Goal: Use online tool/utility: Use online tool/utility

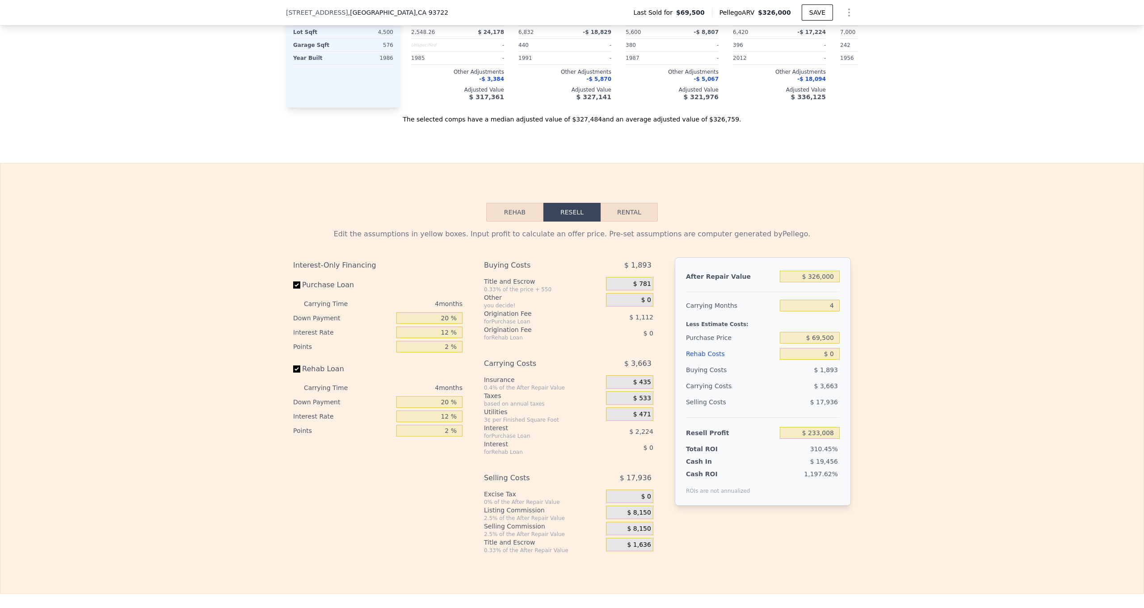
scroll to position [1002, 0]
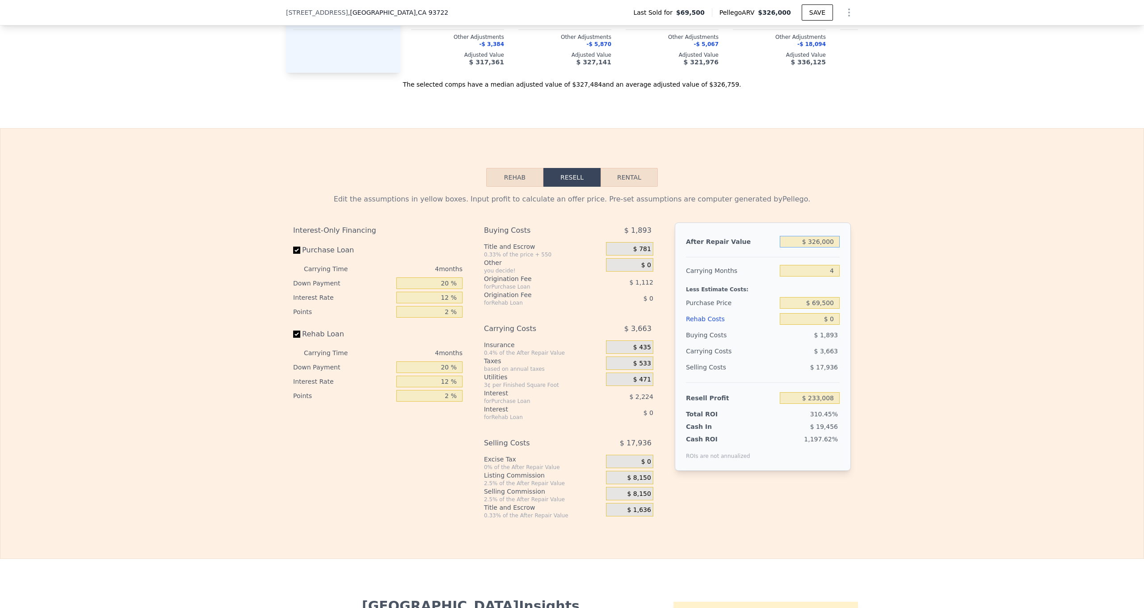
click at [820, 242] on input "$ 326,000" at bounding box center [810, 242] width 60 height 12
type input "$ 3"
type input "-$ 75,168"
type input "$ 33"
type input "-$ 75,140"
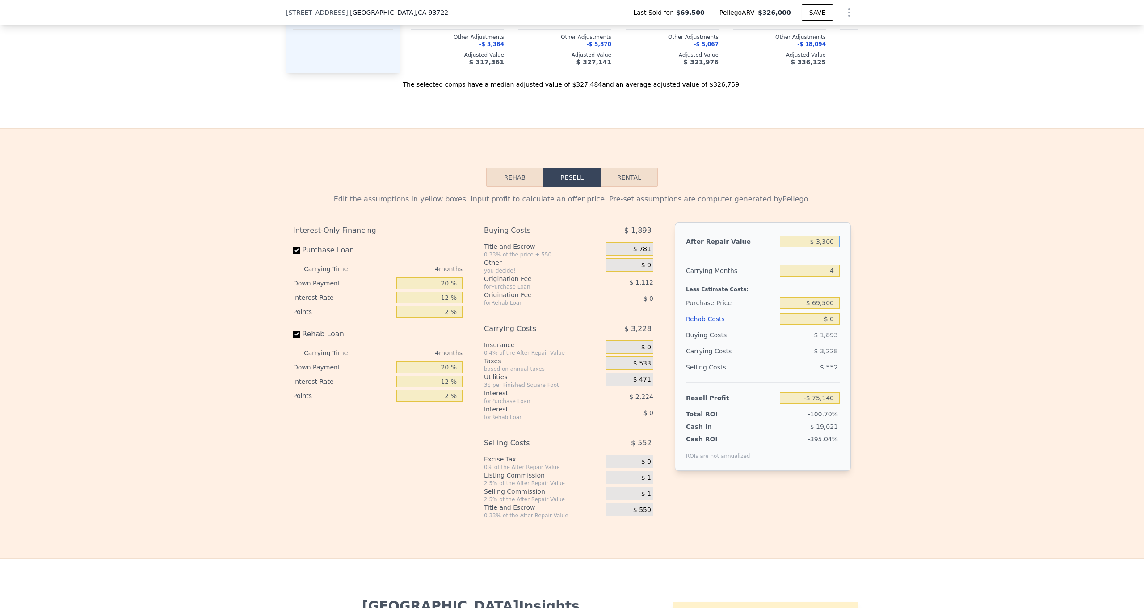
type input "$ 33,000"
type input "-$ 43,975"
type input "$ 330,000"
type input "$ 236,790"
type input "$ 330,000"
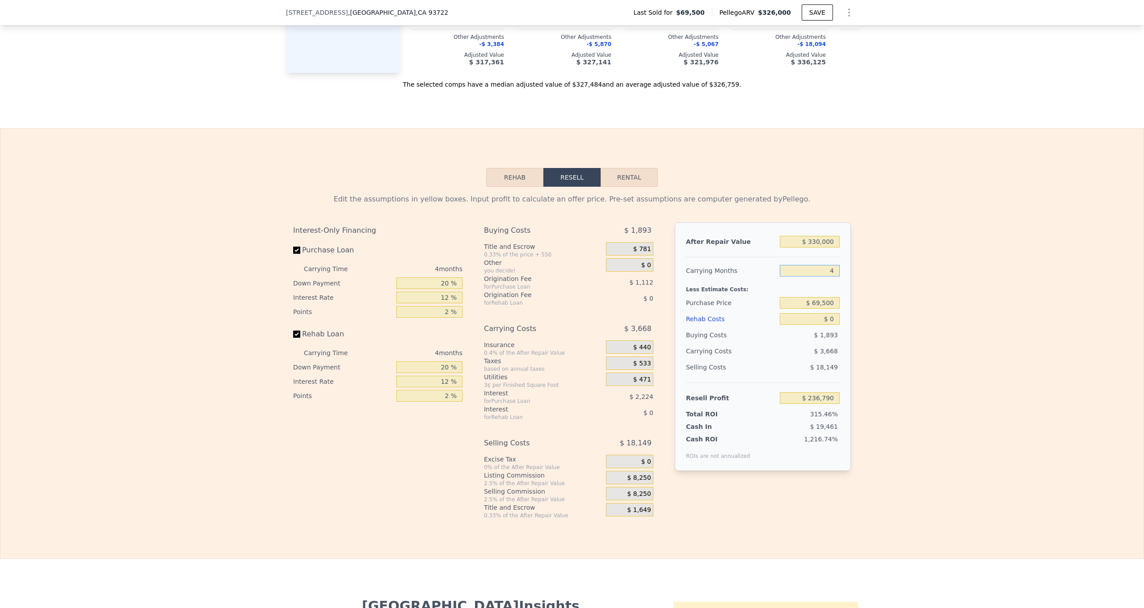
type input "5"
type input "$ 235,872"
type input "5"
type input "$ 230,000"
type input "$ 65,849"
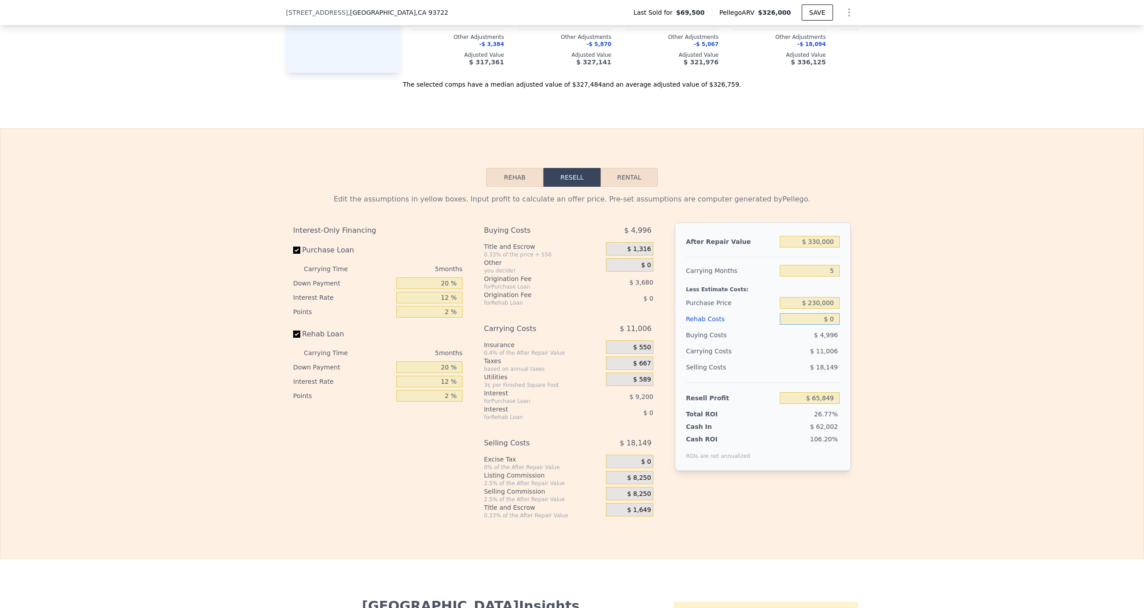
type input "$ 5"
type input "$ 65,844"
type input "$ 53"
type input "$ 65,795"
type input "$ 5,300"
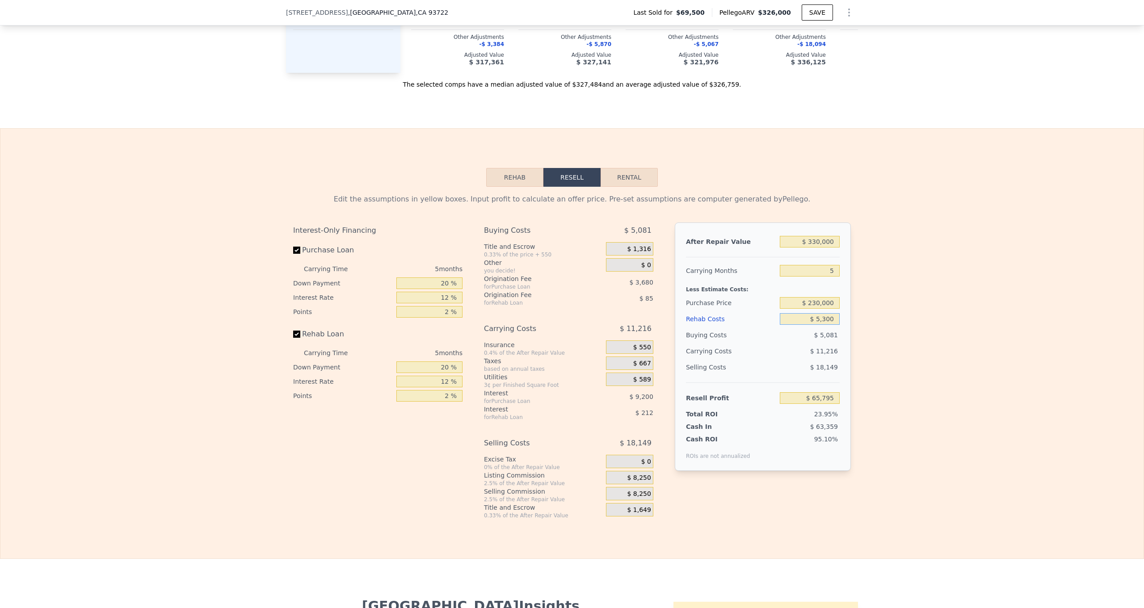
type input "$ 60,254"
type input "$ 53,000"
type input "$ 9,881"
type input "$ 53,000"
click at [453, 279] on input "20 %" at bounding box center [429, 284] width 66 height 12
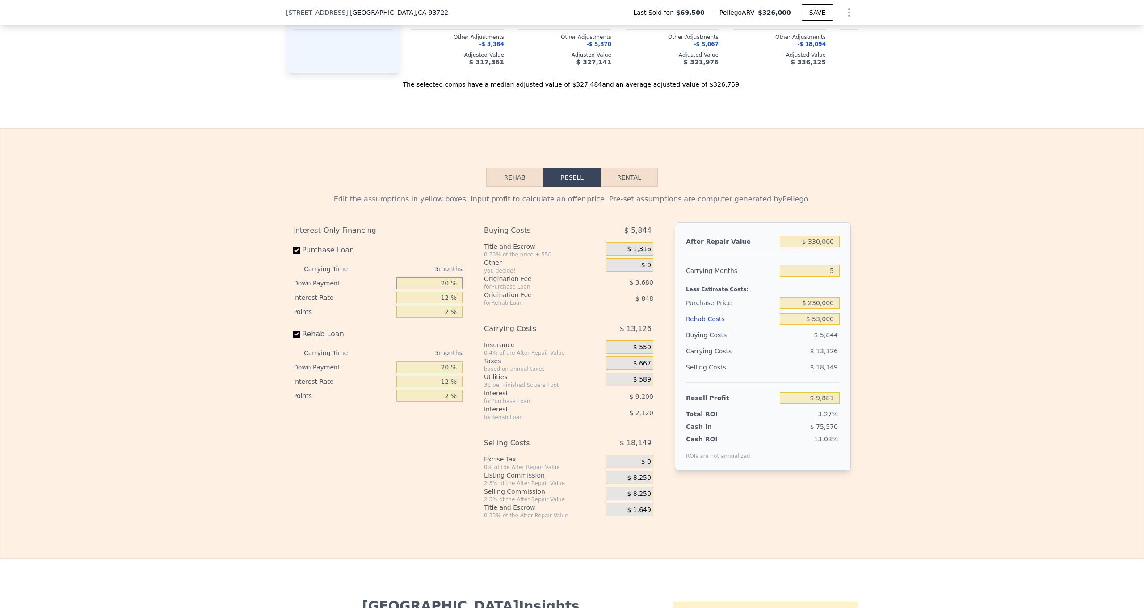
type input "2 %"
type input "$ 6,983"
type input "10 %"
type input "$ 8,271"
type input "10 %"
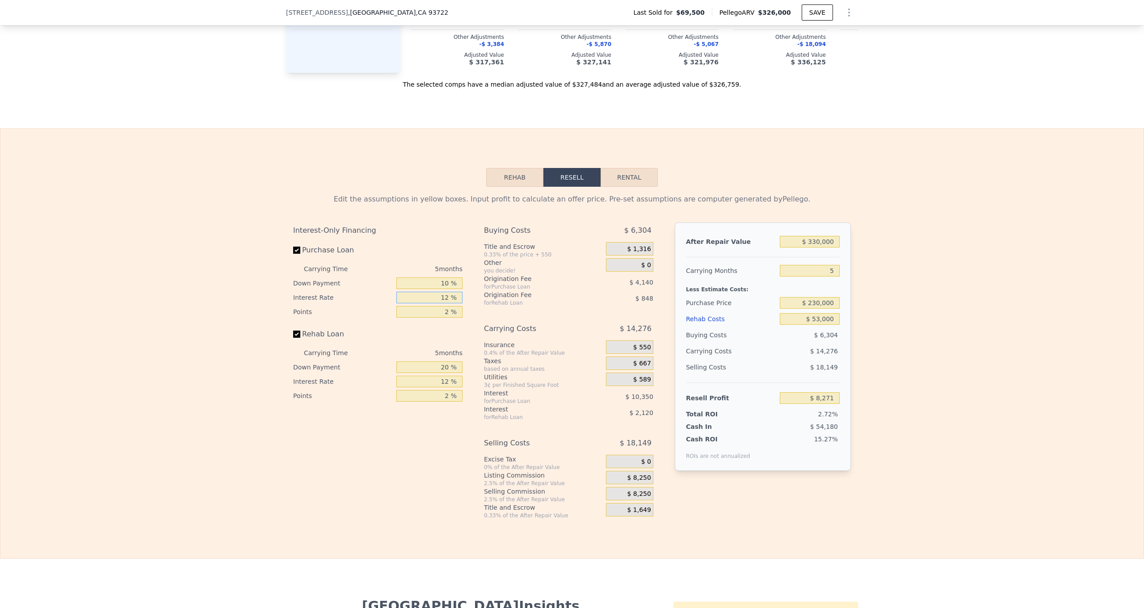
type input "9 %"
type input "$ 10,856"
type input "8 %"
type input "$ 11,721"
type input "8.9 %"
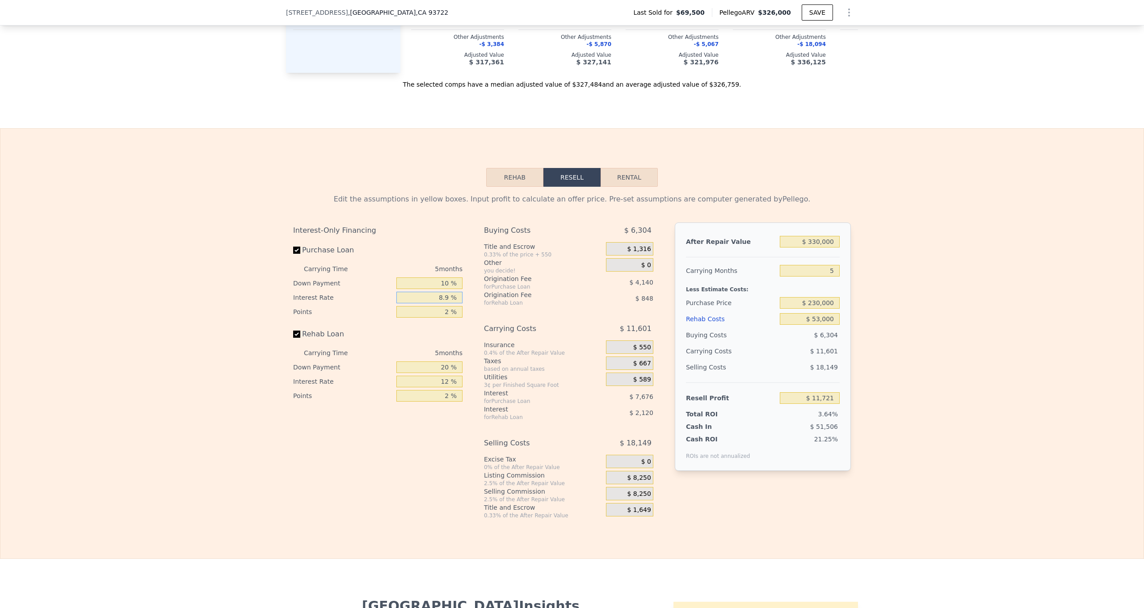
type input "$ 10,946"
type input "8.95 %"
type input "$ 10,901"
type input "8.95 %"
type input "1 %"
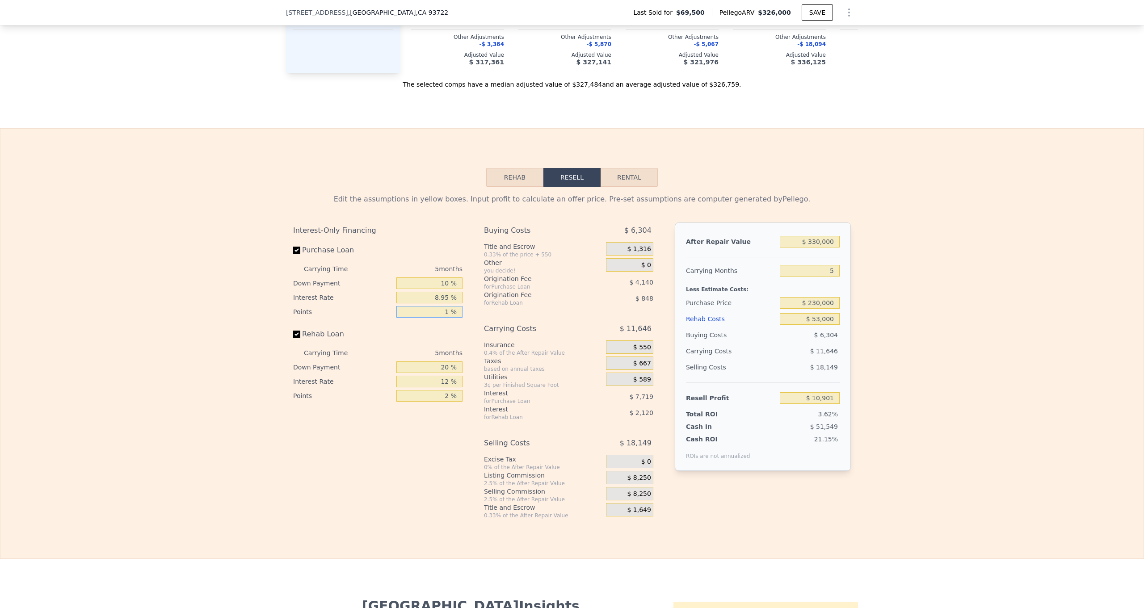
type input "$ 12,971"
type input "1 %"
type input "0 %"
type input "$ 12,229"
type input "0 %"
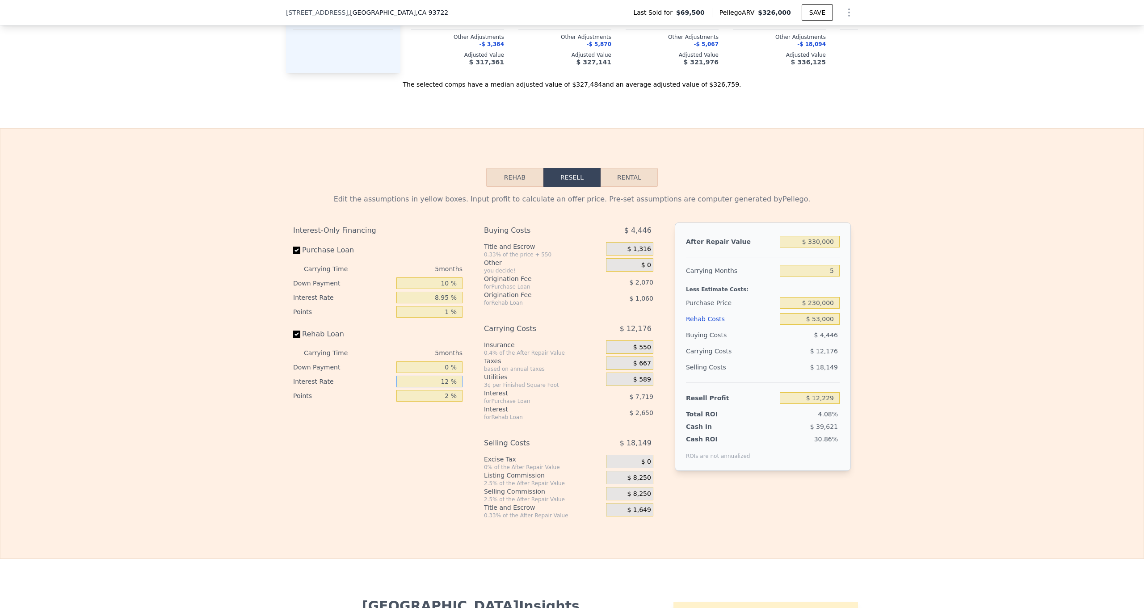
type input "8 %"
type input "$ 13,114"
type input "8.9 %"
type input "$ 12,914"
type input "8.95 %"
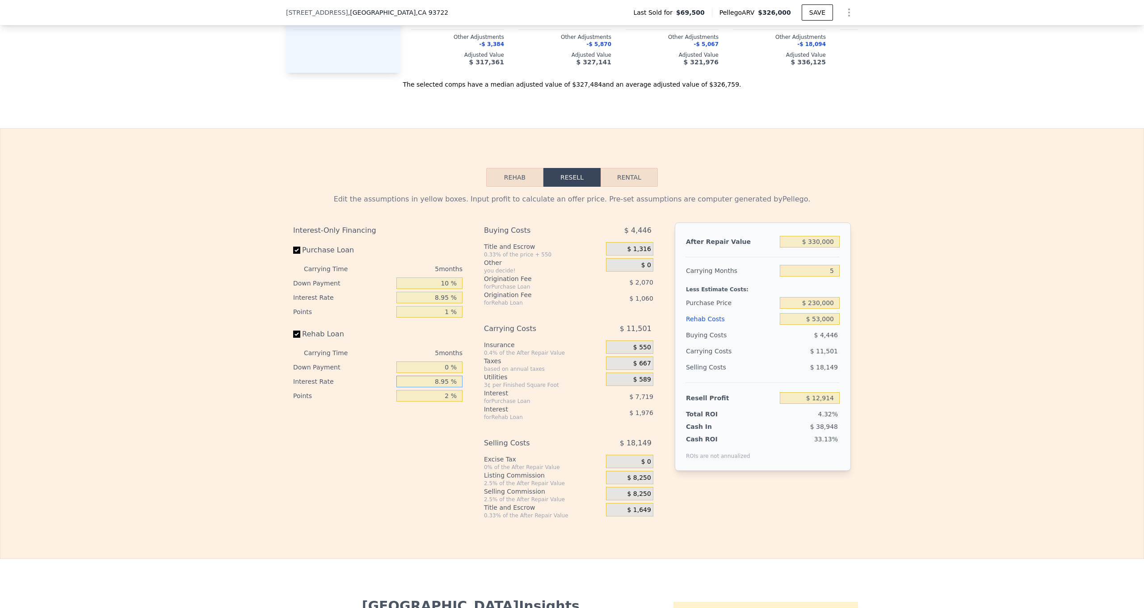
type input "$ 12,904"
type input "8.95 %"
type input "1 %"
type input "$ 13,434"
type input "1 %"
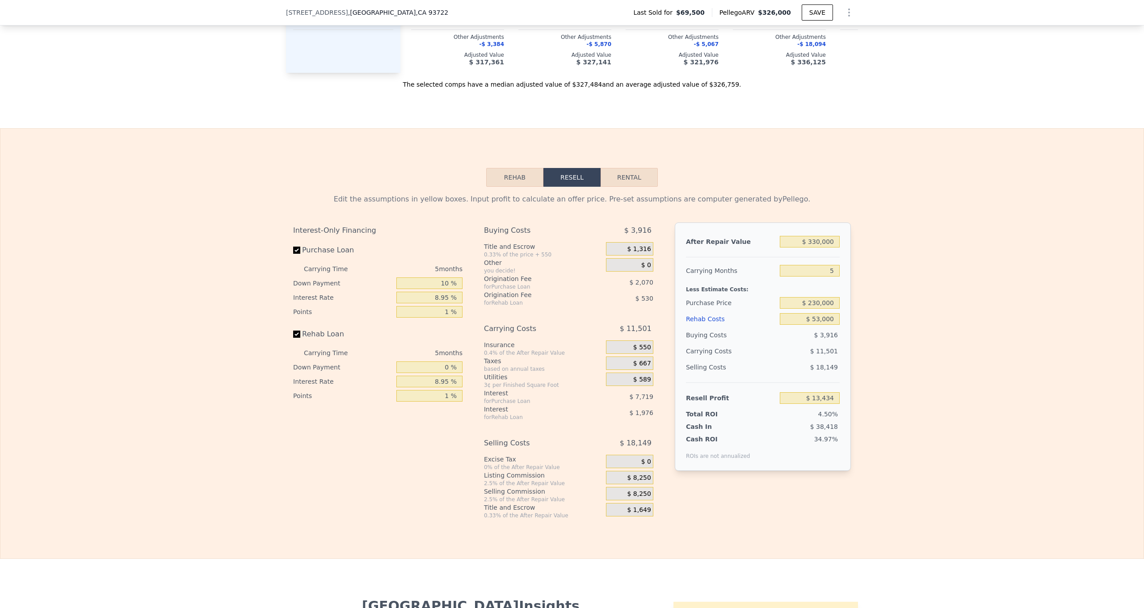
click at [648, 248] on span "$ 1,316" at bounding box center [639, 249] width 24 height 8
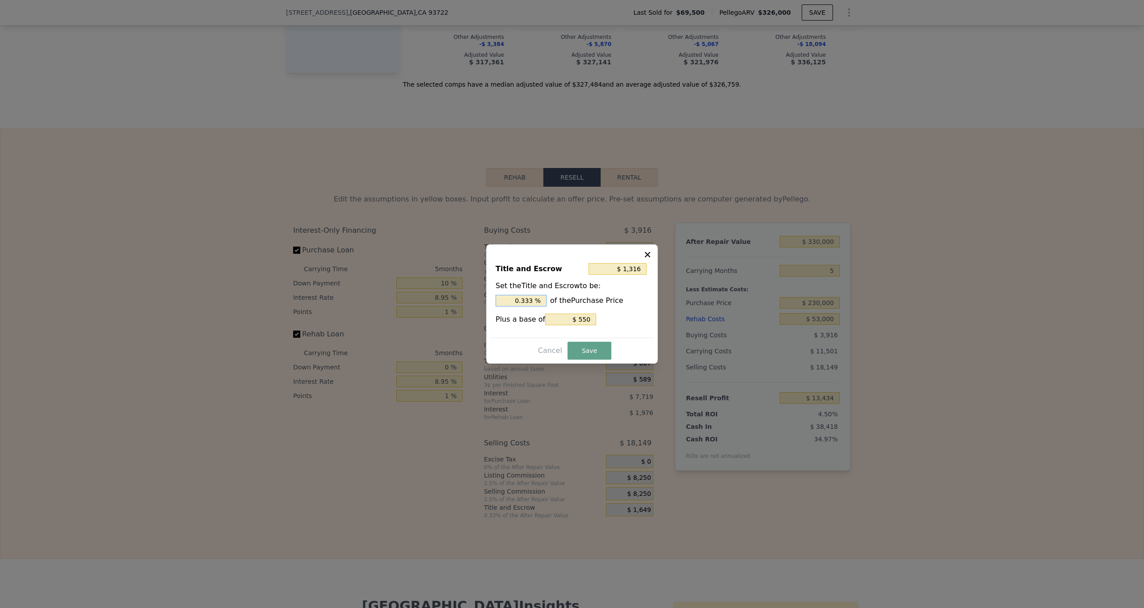
click at [537, 304] on input "0.333 %" at bounding box center [521, 301] width 51 height 12
type input "$ 1,309"
type input "0.33 %"
type input "$ 1,240"
type input "0.3 %"
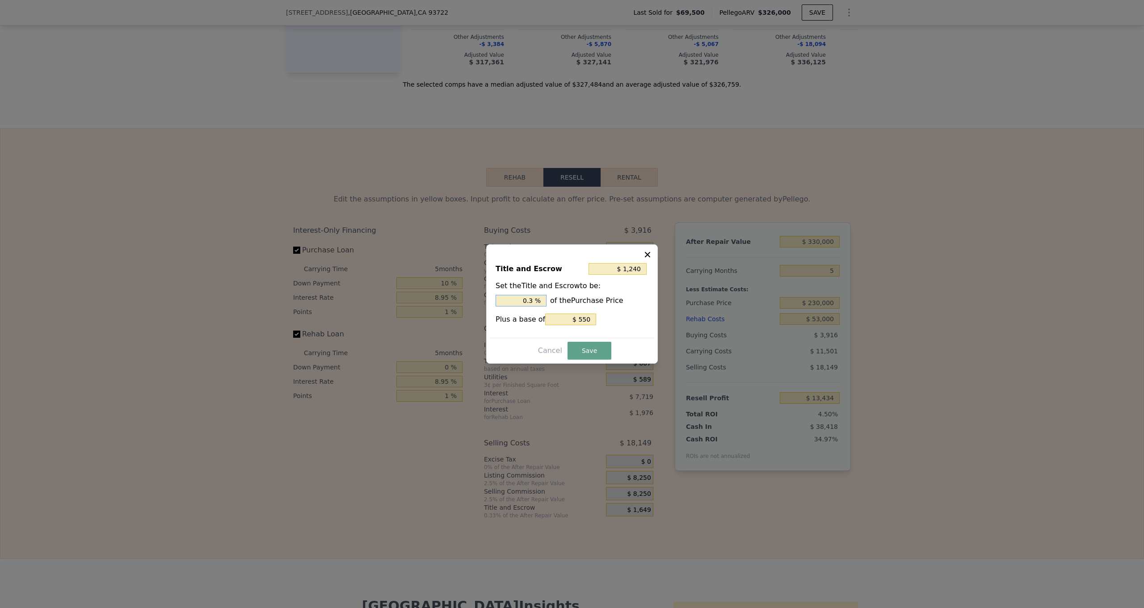
type input "$ 550"
type input "0 %"
type input "$ 2,850"
type input "1. %"
type input "$ 4,690"
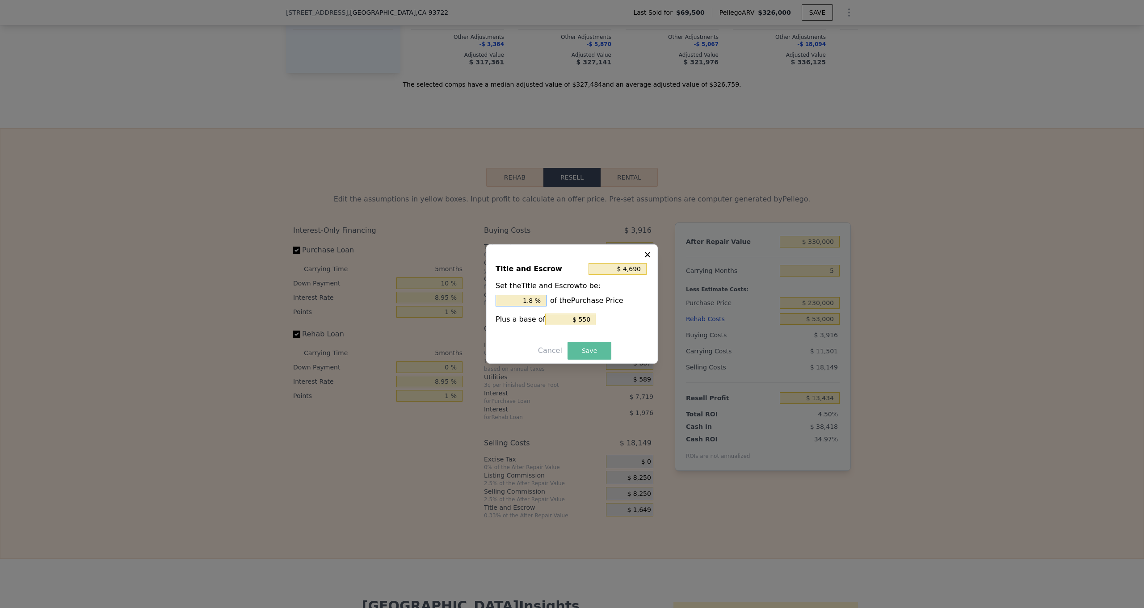
type input "1.8 %"
click at [587, 349] on button "Save" at bounding box center [590, 351] width 44 height 18
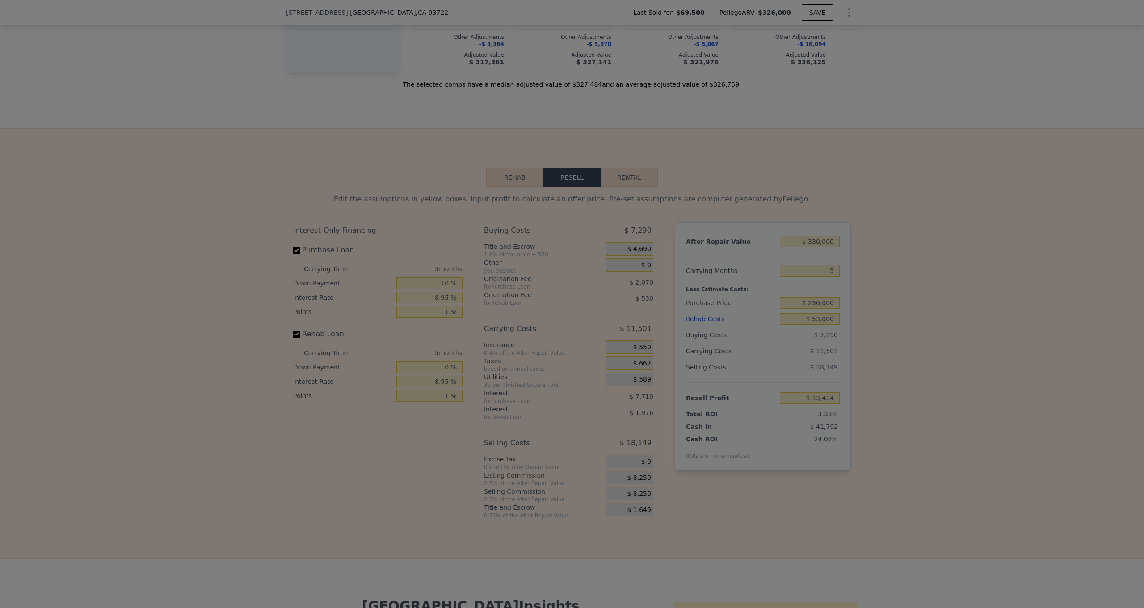
type input "$ 10,060"
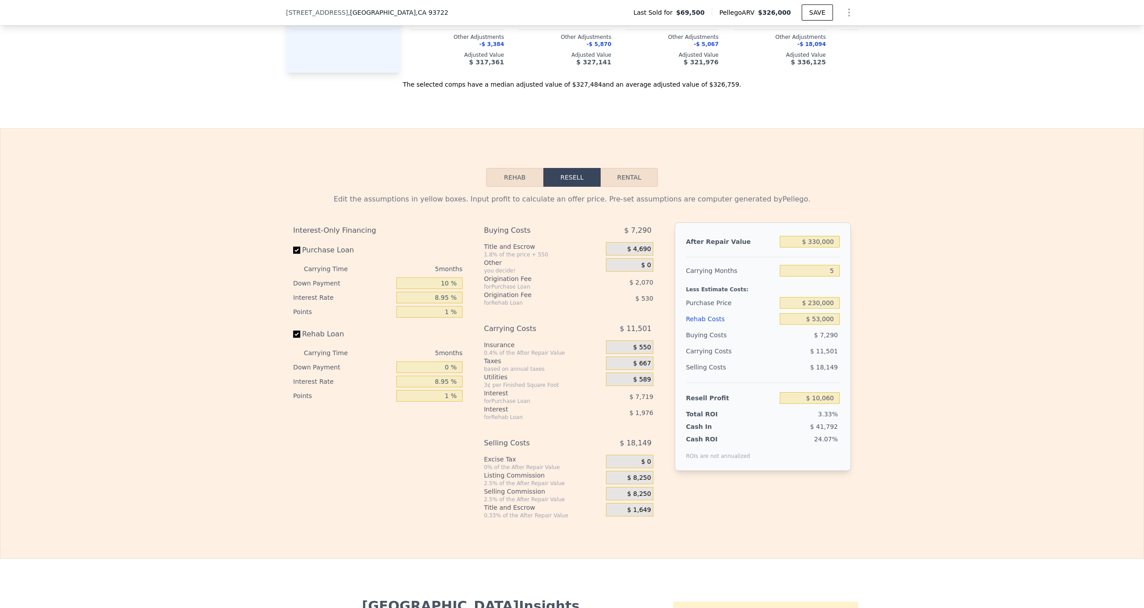
click at [625, 346] on div "$ 550" at bounding box center [629, 347] width 47 height 13
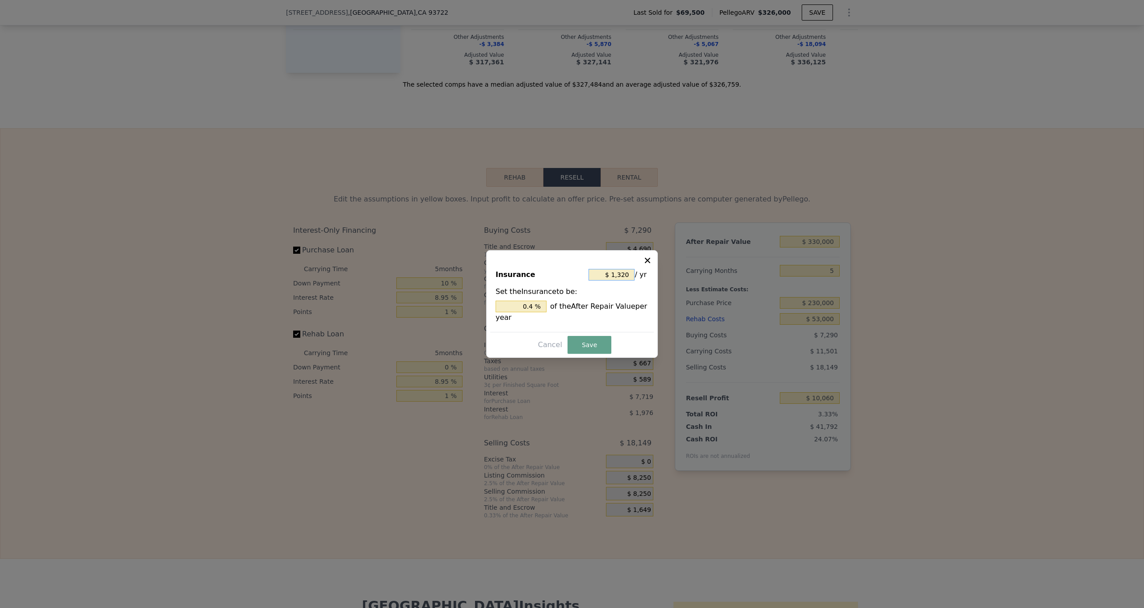
drag, startPoint x: 614, startPoint y: 274, endPoint x: 598, endPoint y: 274, distance: 16.1
click at [597, 274] on input "$ 1,320" at bounding box center [612, 275] width 46 height 12
type input "$ 3"
type input "0.001 %"
type input "$ 36"
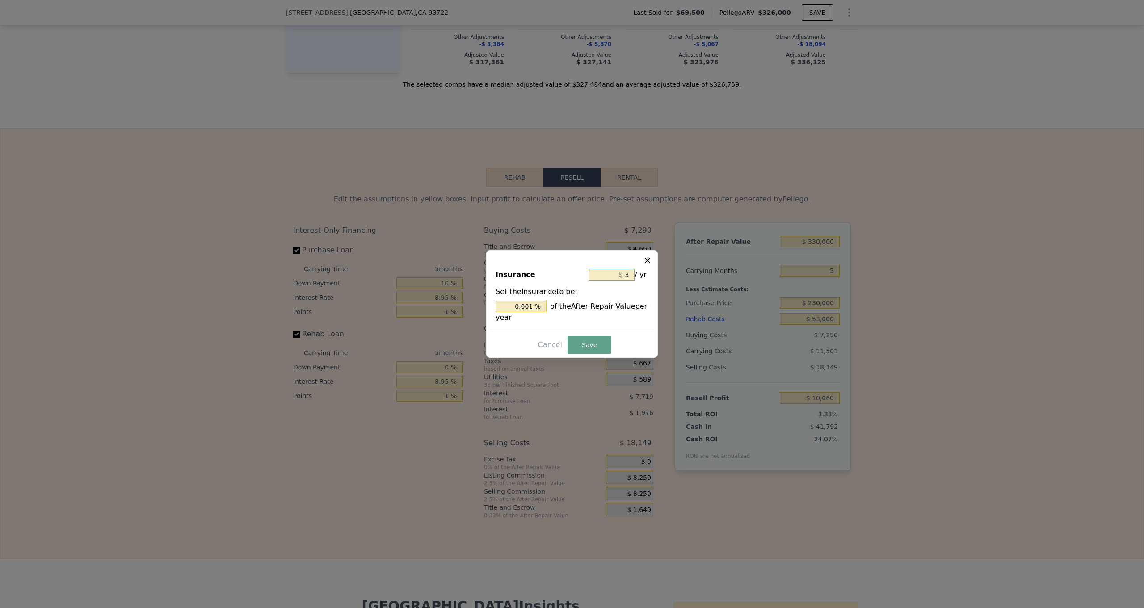
type input "0.011 %"
type input "$ 360"
type input "0.109 %"
type input "$ 3,600"
type input "1.091 %"
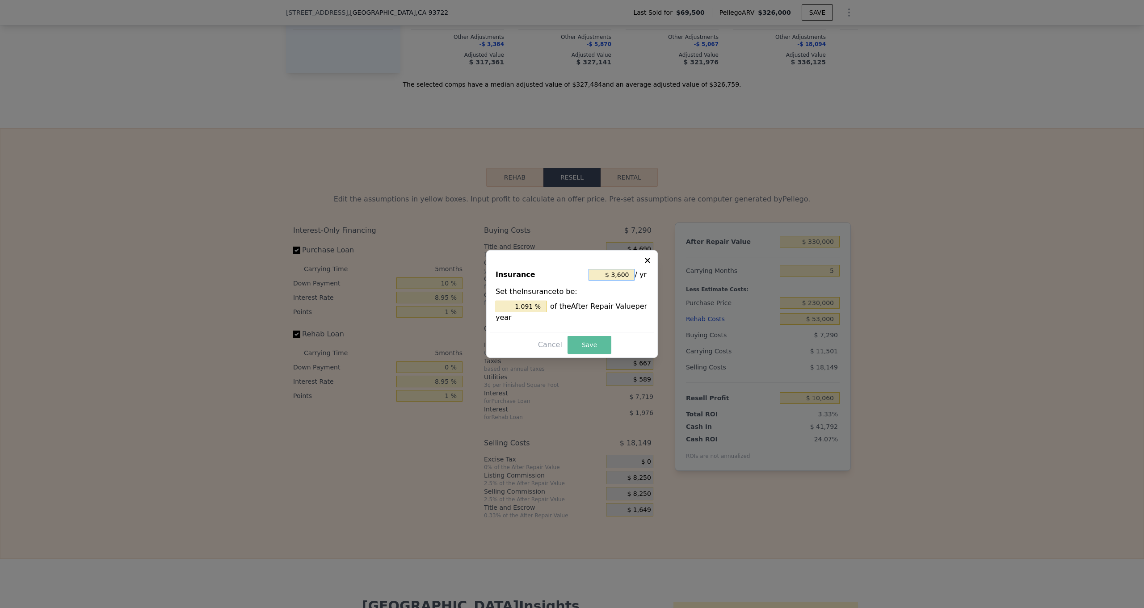
type input "$ 3,600"
click at [601, 345] on button "Save" at bounding box center [590, 345] width 44 height 18
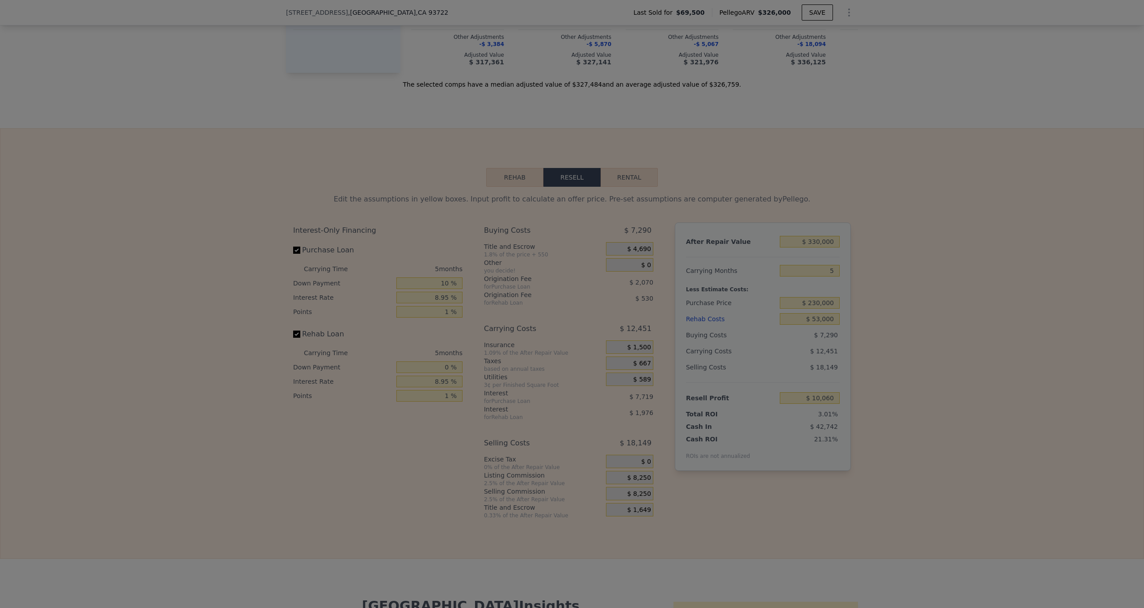
type input "$ 9,110"
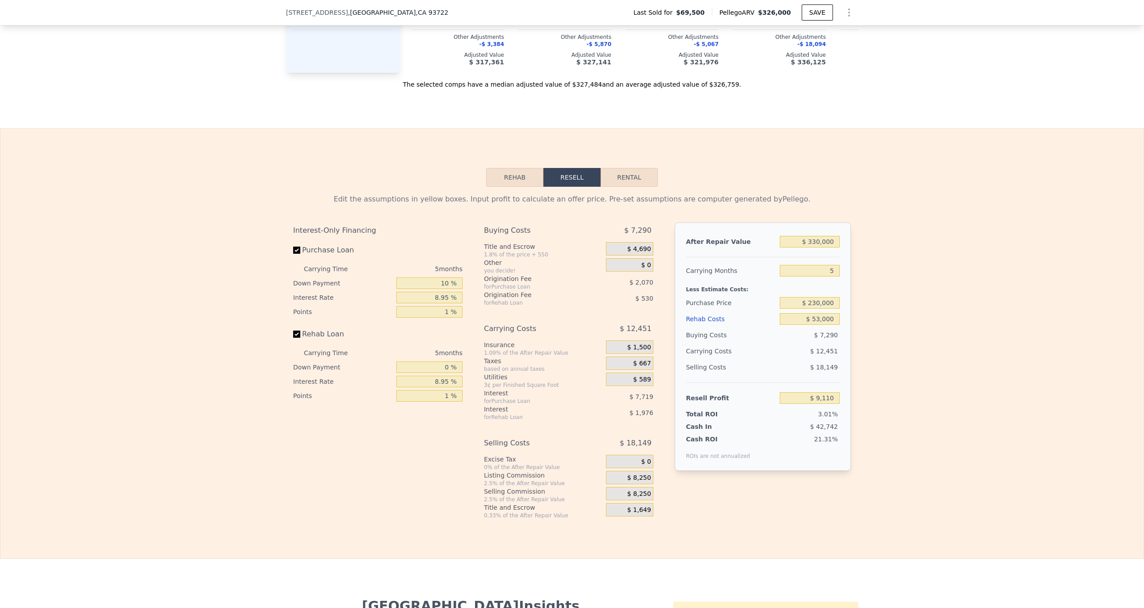
click at [629, 363] on div "$ 667" at bounding box center [629, 363] width 47 height 13
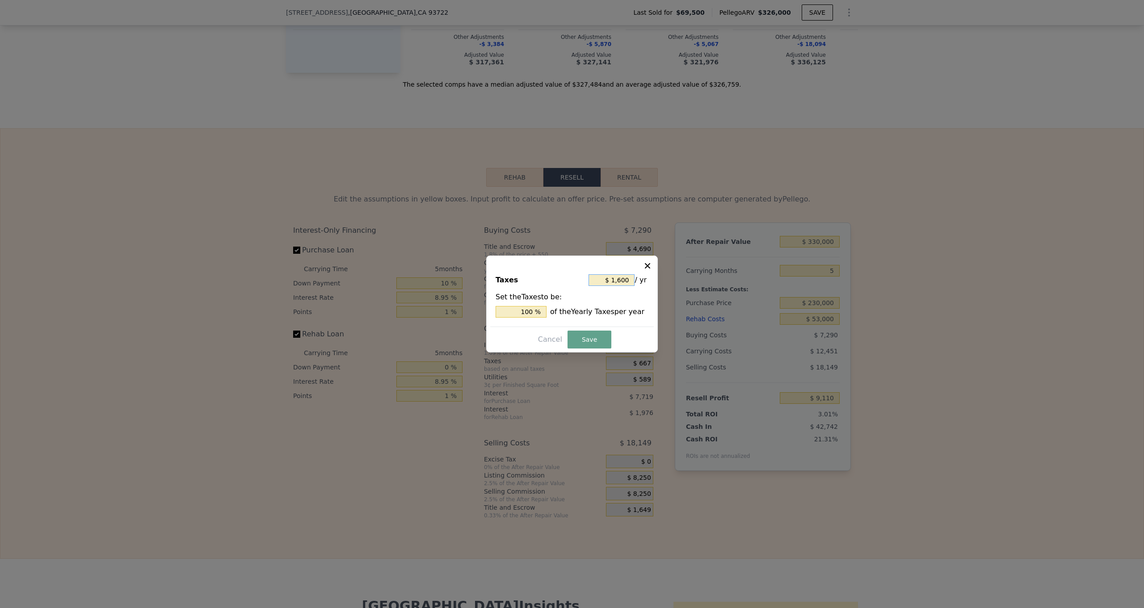
drag, startPoint x: 630, startPoint y: 279, endPoint x: 601, endPoint y: 279, distance: 29.0
click at [601, 279] on input "$ 1,600" at bounding box center [612, 280] width 46 height 12
type input "$ 3"
type input "0.188 %"
type input "$ 36"
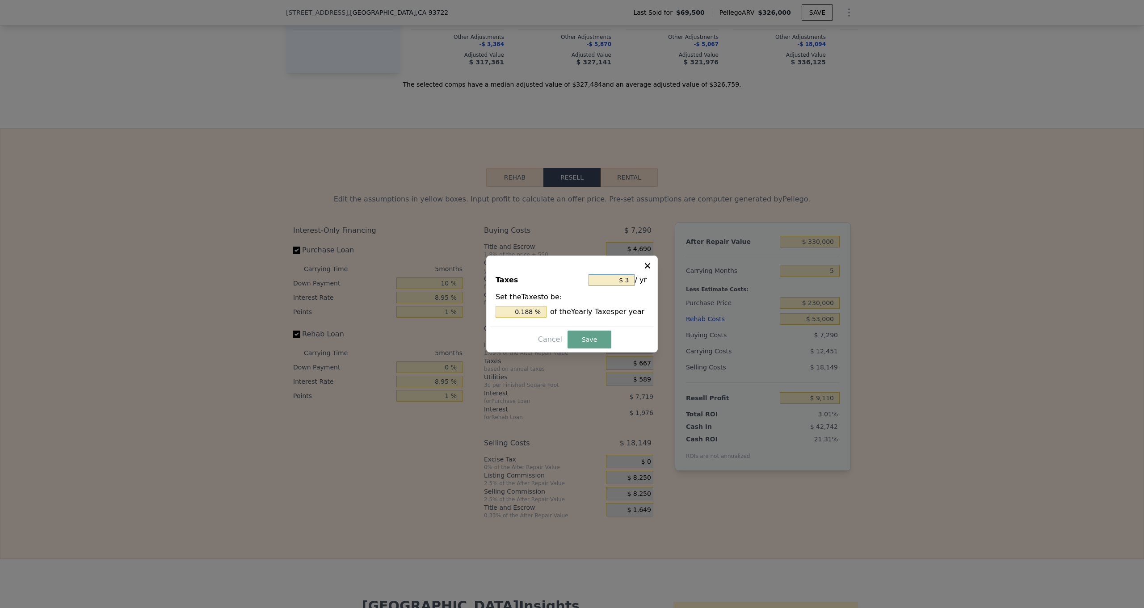
type input "2.25 %"
type input "$ 360"
type input "22.5 %"
type input "$ 3,600"
type input "225 %"
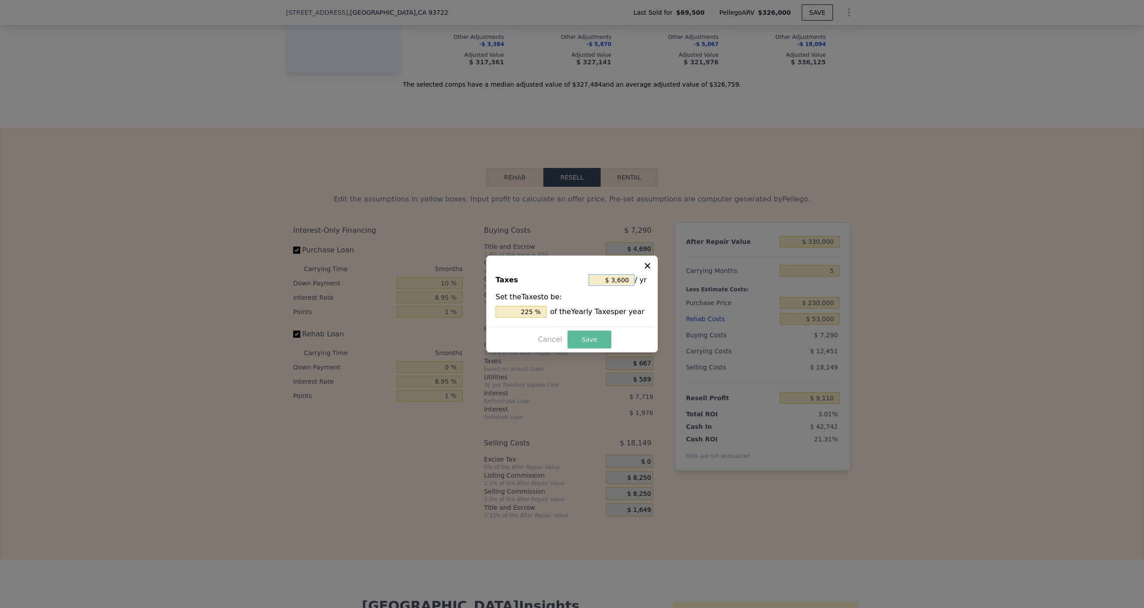
type input "$ 3,600"
click at [599, 339] on button "Save" at bounding box center [590, 340] width 44 height 18
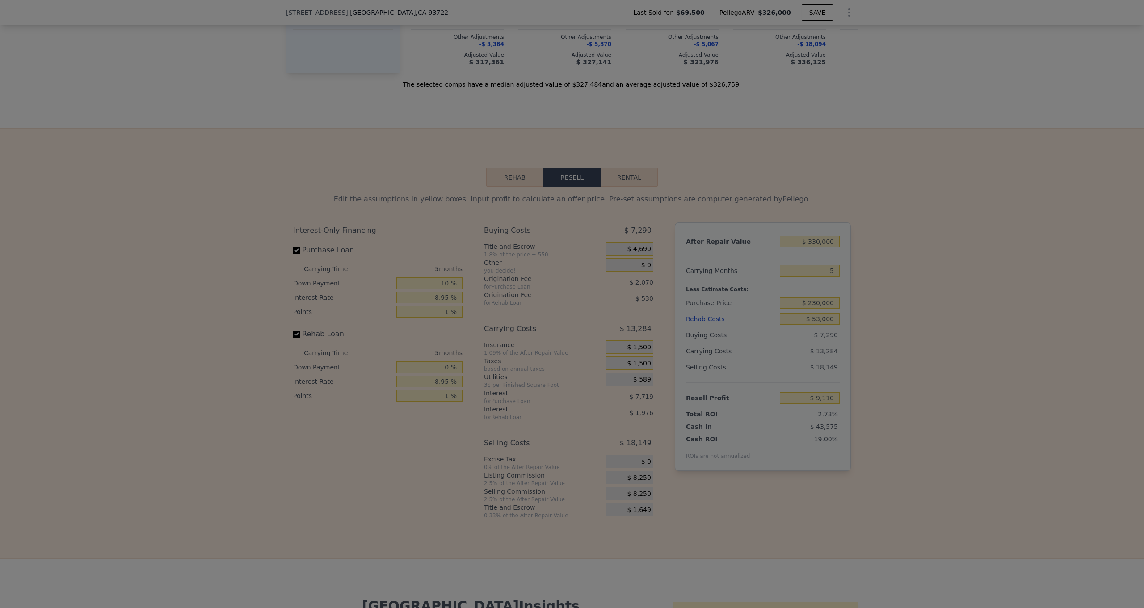
type input "$ 8,277"
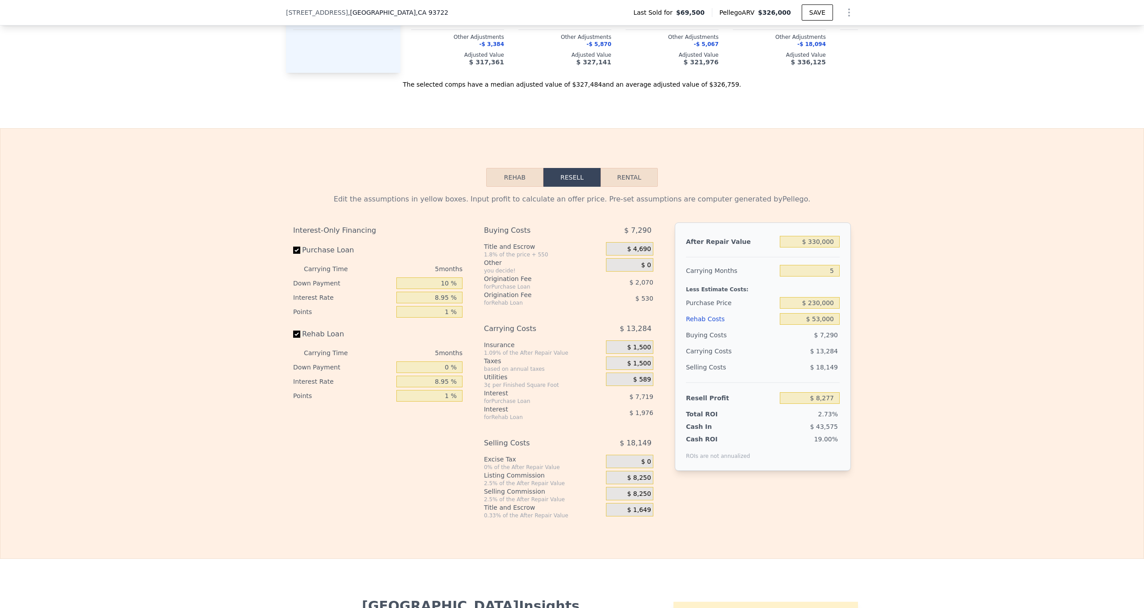
click at [636, 478] on span "$ 8,250" at bounding box center [639, 478] width 24 height 8
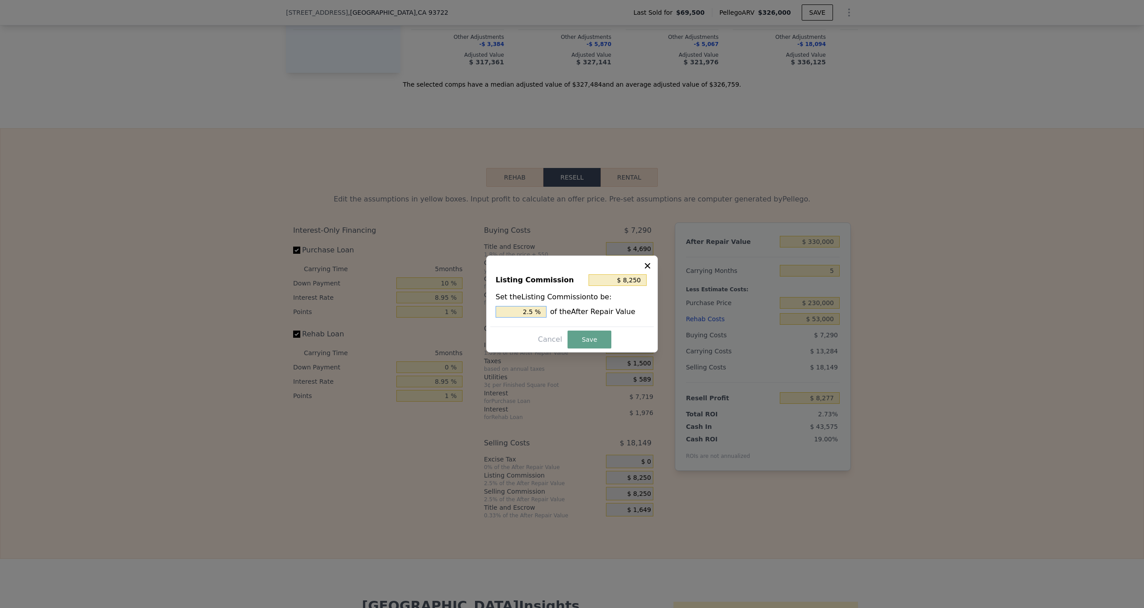
click at [527, 310] on input "2.5 %" at bounding box center [521, 312] width 51 height 12
type input "$ 1,650"
type input ".5 %"
type input "$ 4,950"
type input "1.5 %"
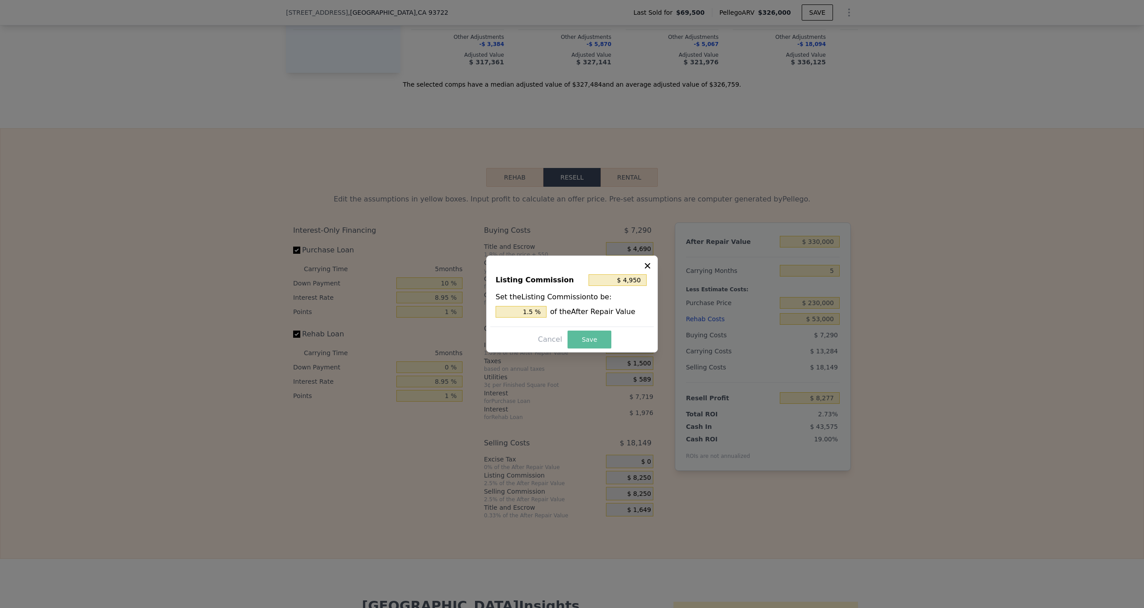
click at [587, 340] on button "Save" at bounding box center [590, 340] width 44 height 18
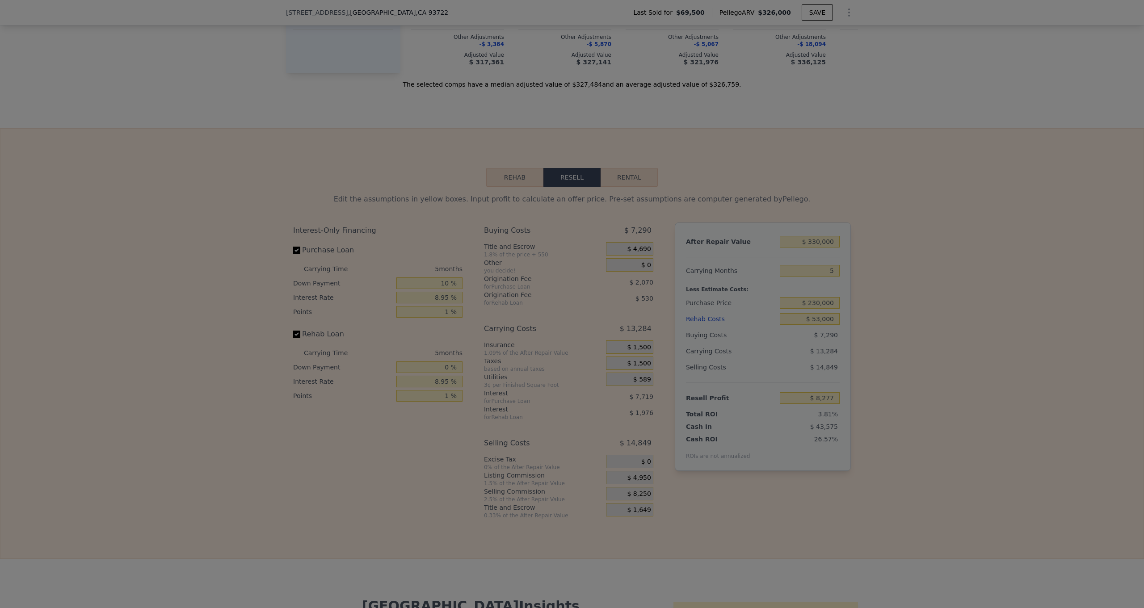
type input "$ 11,577"
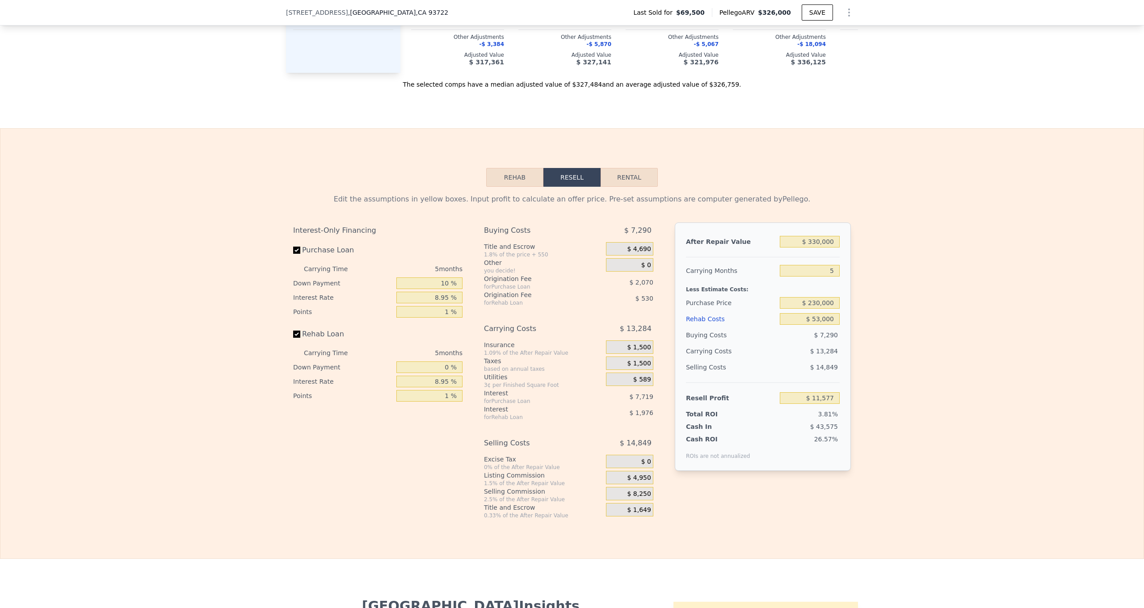
click at [634, 497] on span "$ 8,250" at bounding box center [639, 494] width 24 height 8
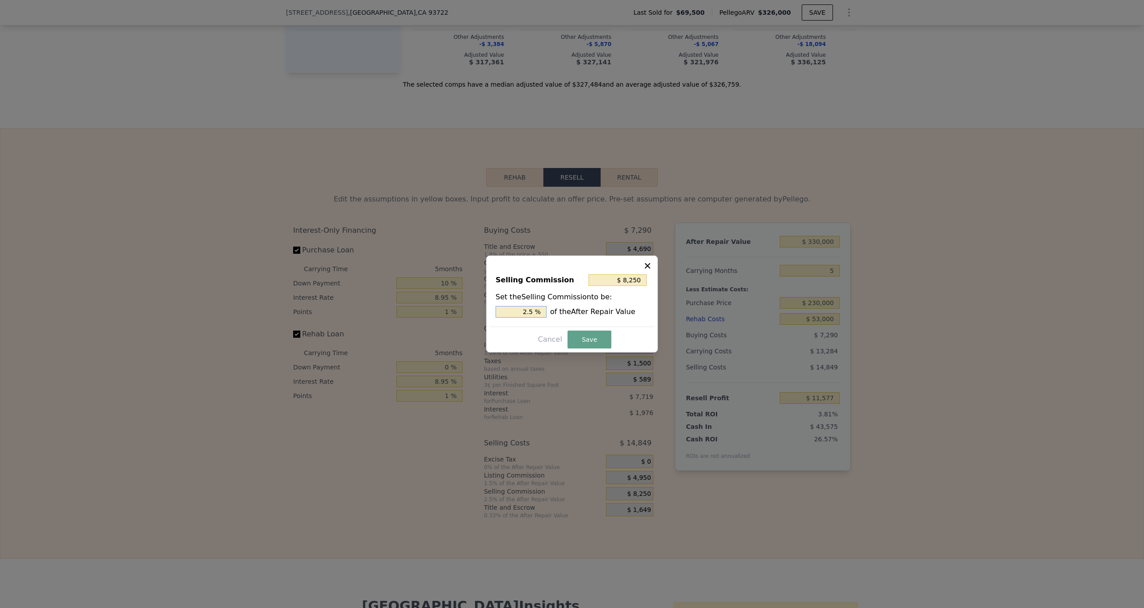
click at [535, 311] on input "2.5 %" at bounding box center [521, 312] width 51 height 12
type input "$ 6,600"
type input "2. %"
type input "$ 7,260"
type input "2.2 %"
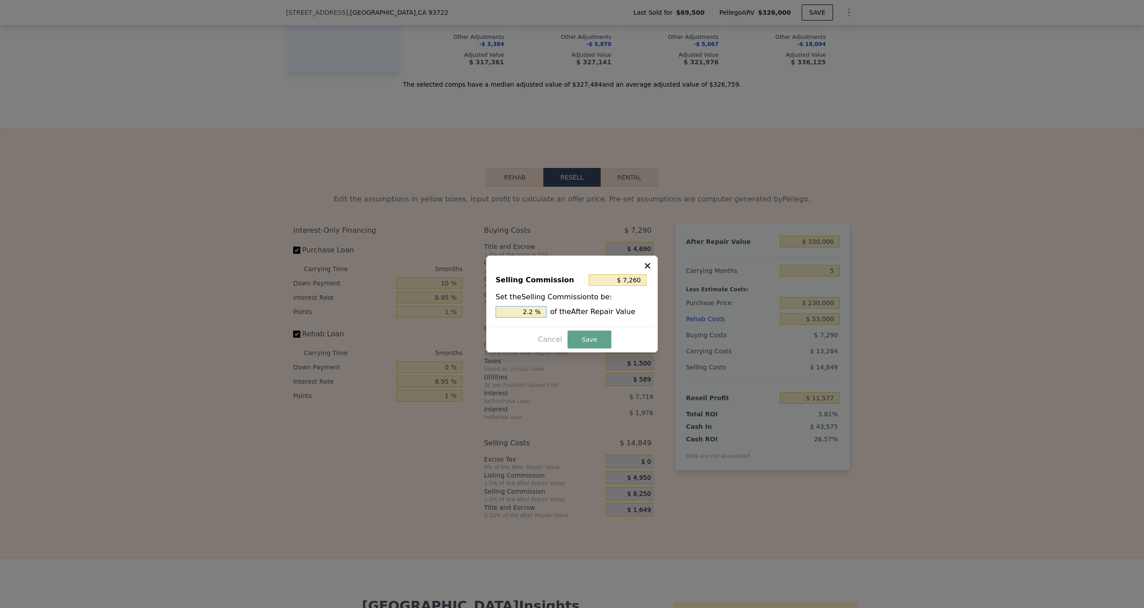
type input "$ 7,425"
type input "2.25 %"
click at [596, 341] on button "Save" at bounding box center [590, 340] width 44 height 18
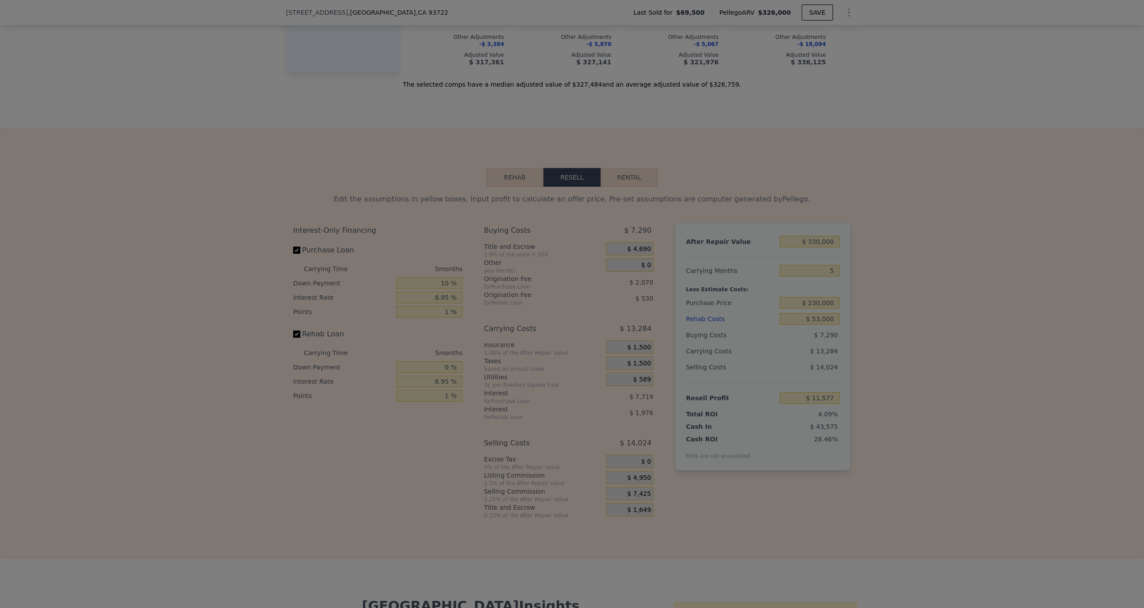
type input "$ 12,402"
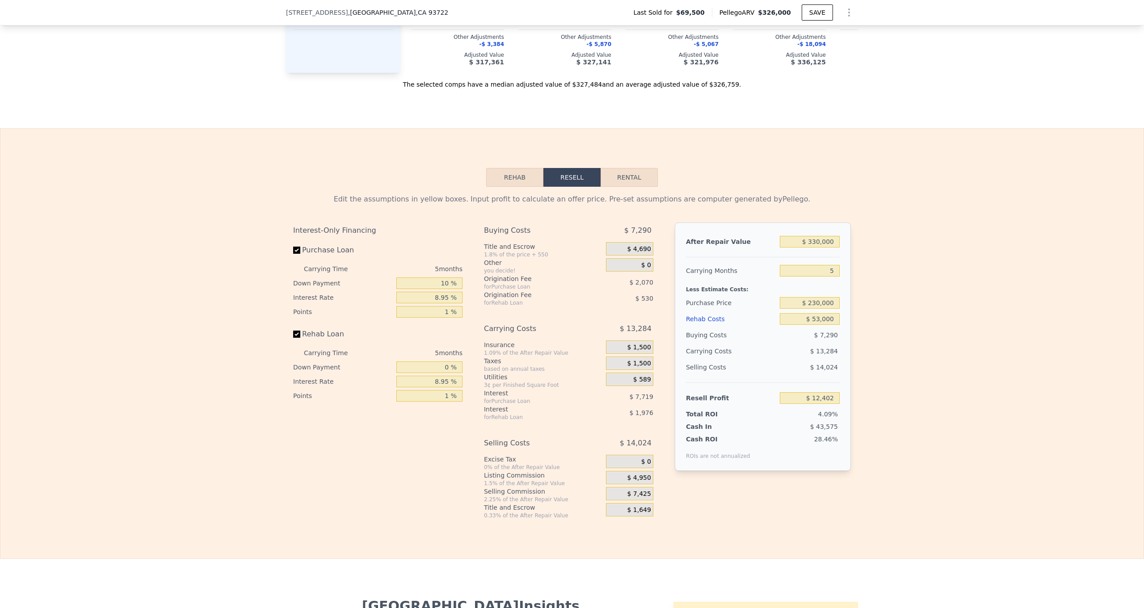
click at [639, 508] on span "$ 1,649" at bounding box center [639, 510] width 24 height 8
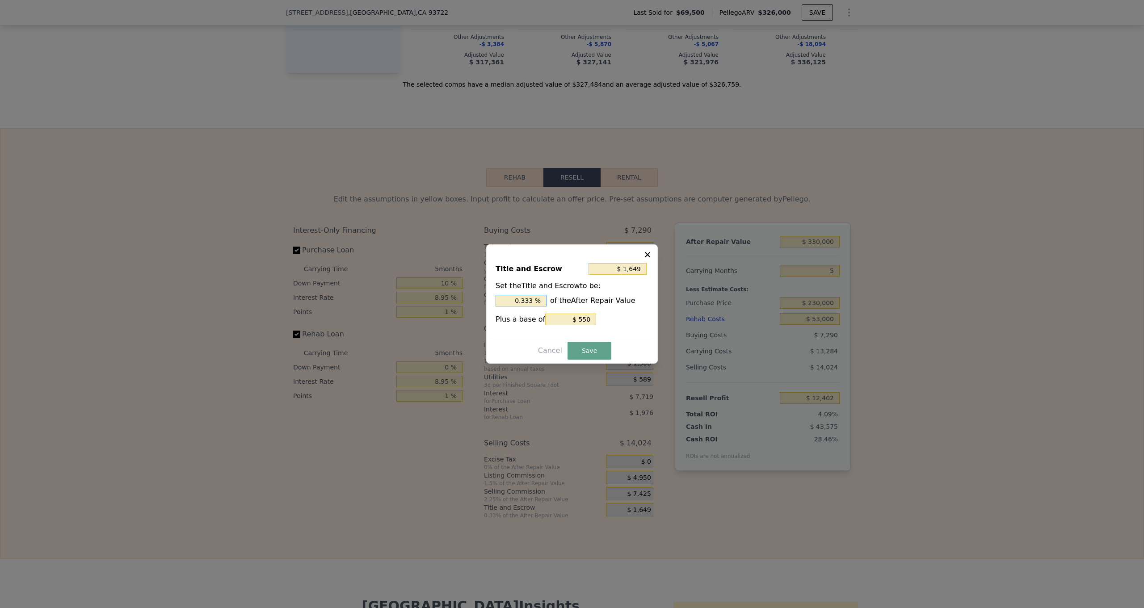
click at [535, 301] on input "0.333 %" at bounding box center [521, 301] width 51 height 12
type input "$ 1,639"
type input "0.33 %"
type input "$ 1,540"
type input "0.3 %"
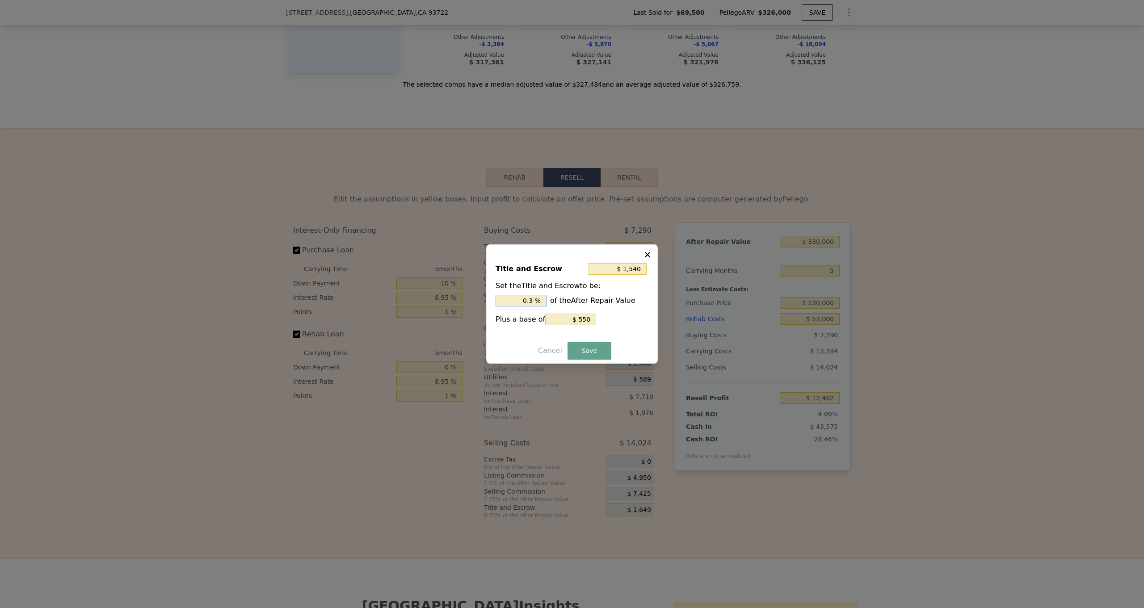
type input "$ 550"
type input "0 %"
type input "$ 23,650"
type input "07 %"
type input "$ 550"
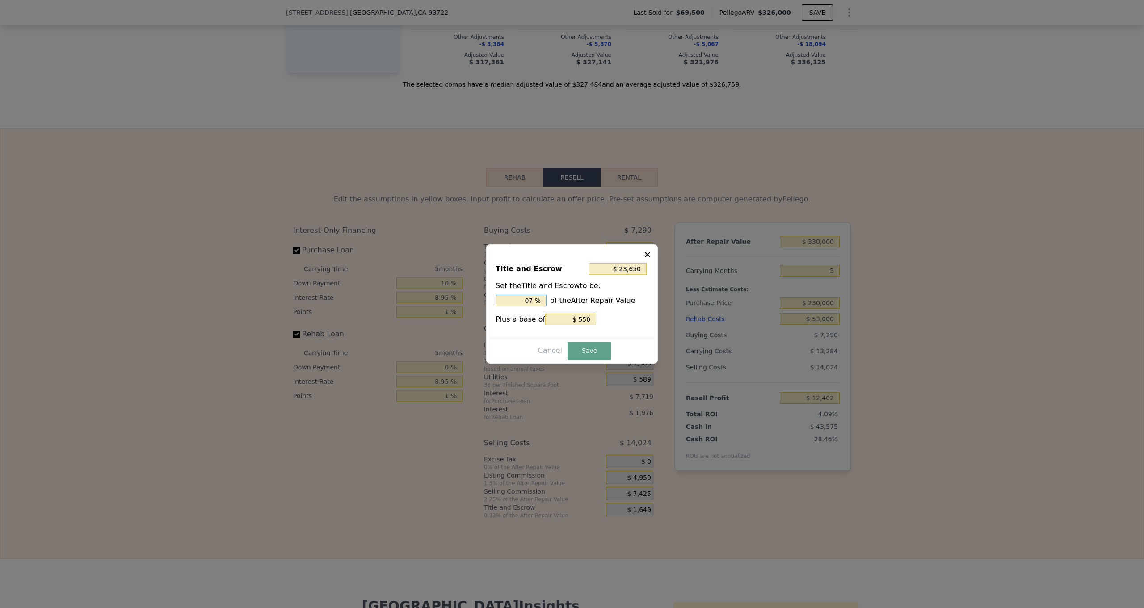
type input "0 %"
type input ". %"
type input "$ 2,860"
type input ".7 %"
type input "$ 3,025"
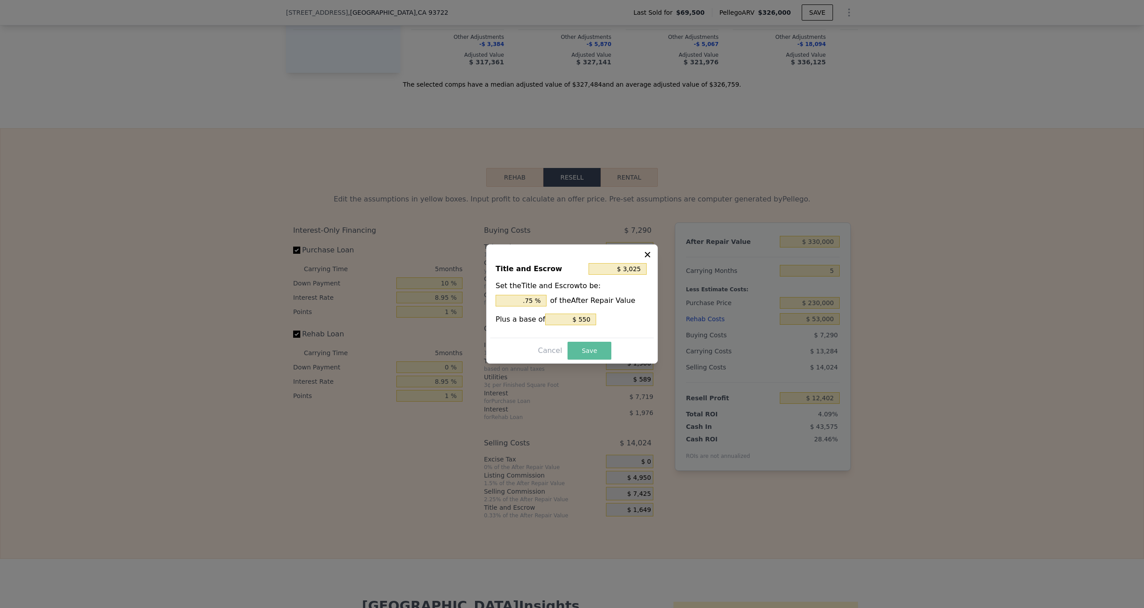
type input "0.75 %"
click at [587, 349] on button "Save" at bounding box center [590, 351] width 44 height 18
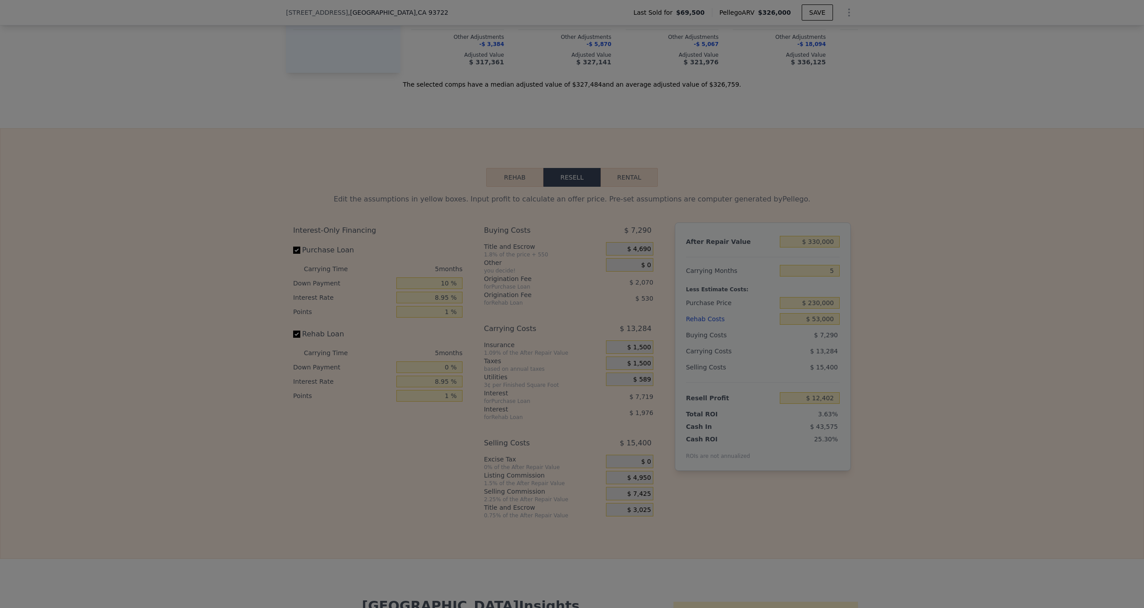
type input "$ 11,026"
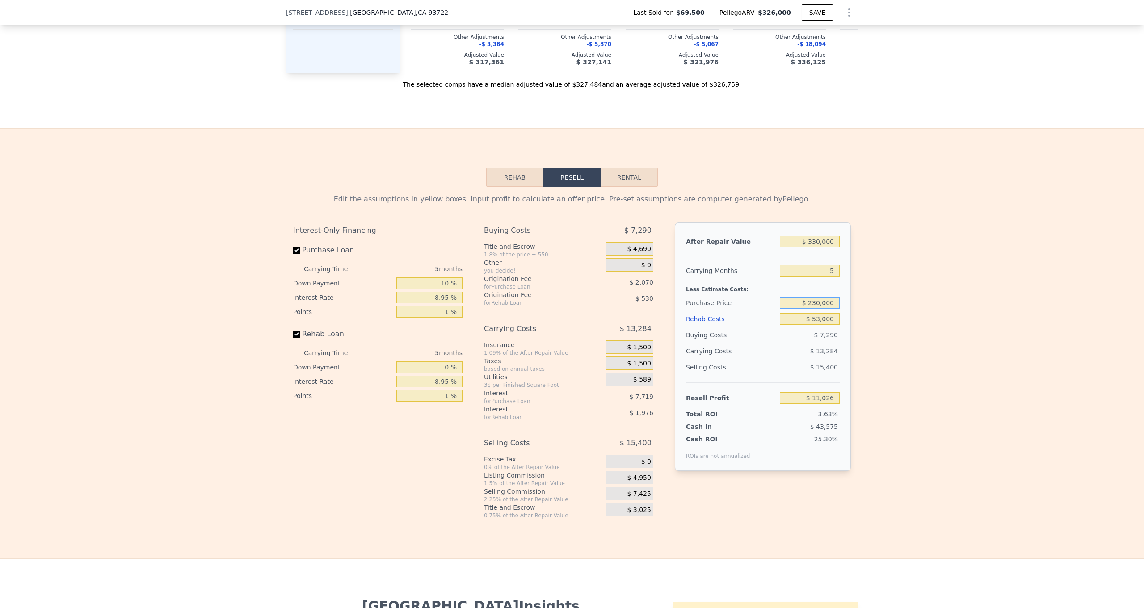
click at [818, 302] on input "$ 230,000" at bounding box center [810, 303] width 60 height 12
type input "$ 210,000"
click at [1033, 364] on div "Edit the assumptions in yellow boxes. Input profit to calculate an offer price.…" at bounding box center [571, 353] width 1143 height 333
type input "$ 32,236"
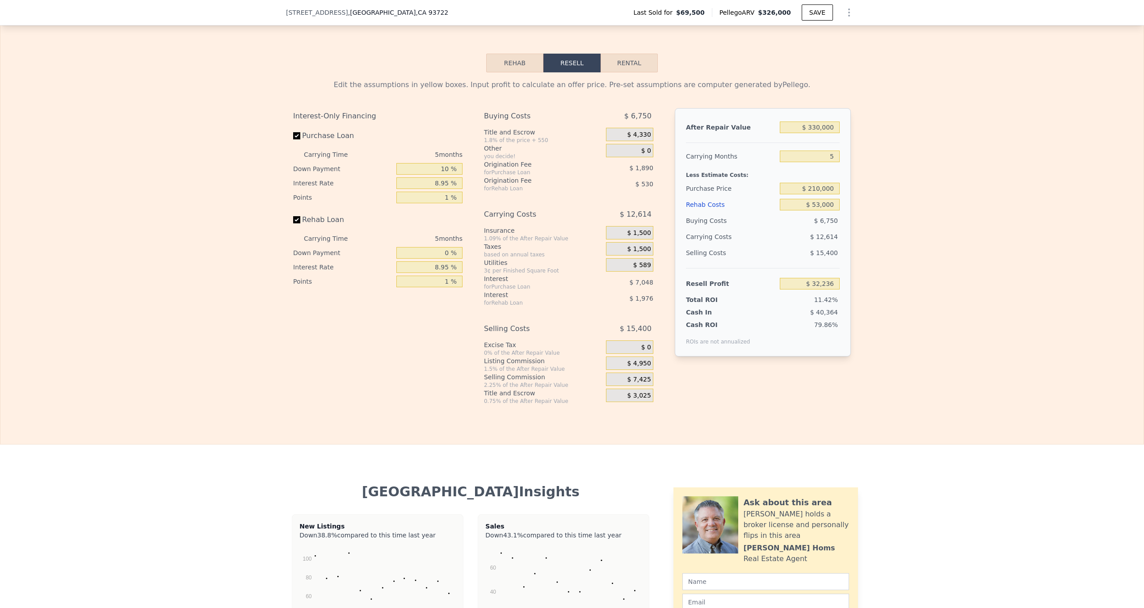
scroll to position [1116, 0]
